Goal: Information Seeking & Learning: Learn about a topic

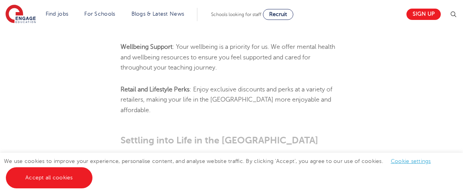
scroll to position [920, 0]
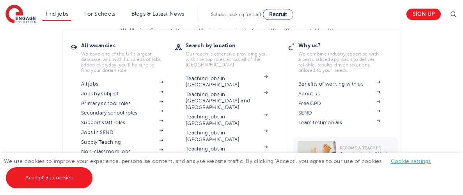
click at [55, 20] on li "Find jobs All vacancies We have one of the UK's largest database. and with hund…" at bounding box center [57, 14] width 29 height 13
click at [309, 83] on link "Benefits of working with us" at bounding box center [340, 84] width 82 height 6
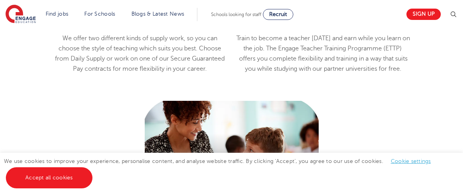
scroll to position [818, 0]
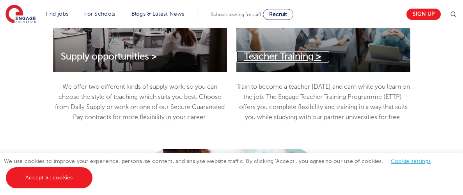
click at [298, 55] on span "Teacher Training >" at bounding box center [282, 56] width 77 height 11
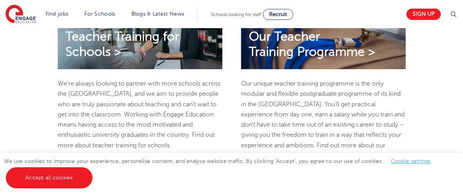
scroll to position [359, 0]
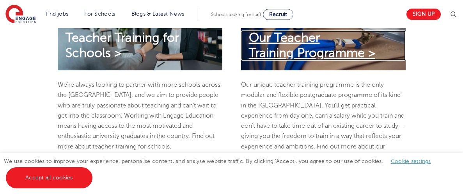
click at [335, 51] on span "Our Teacher Training Programme >" at bounding box center [312, 45] width 126 height 28
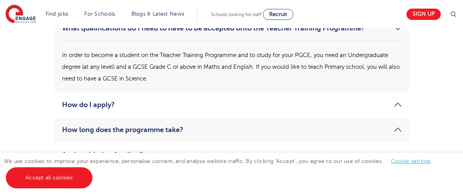
scroll to position [1154, 0]
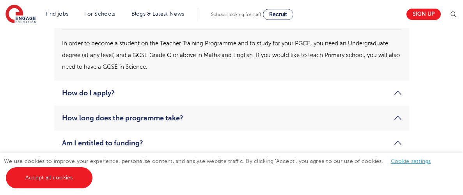
click at [193, 113] on link "How long does the programme take?" at bounding box center [232, 117] width 340 height 9
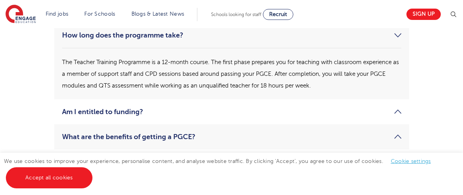
scroll to position [1201, 0]
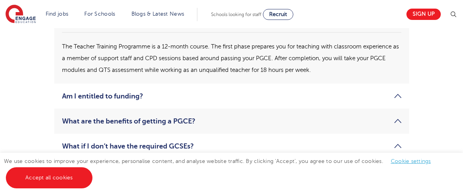
click at [134, 91] on link "Am I entitled to funding?" at bounding box center [232, 95] width 340 height 9
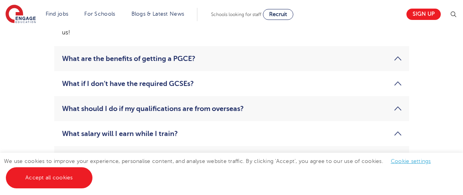
scroll to position [1279, 0]
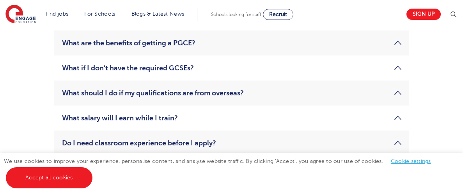
click at [243, 88] on link "What should I do if my qualifications are from overseas?" at bounding box center [232, 92] width 340 height 9
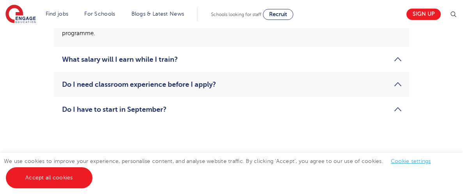
scroll to position [1341, 0]
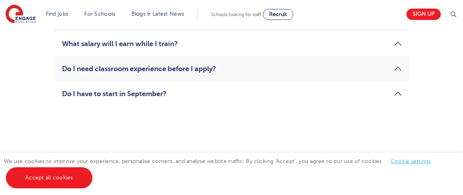
click at [218, 64] on link "Do I need classroom experience before I apply?" at bounding box center [232, 68] width 340 height 9
